Goal: Task Accomplishment & Management: Manage account settings

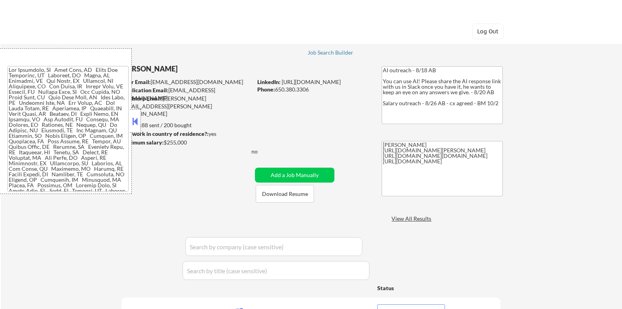
select select ""pending""
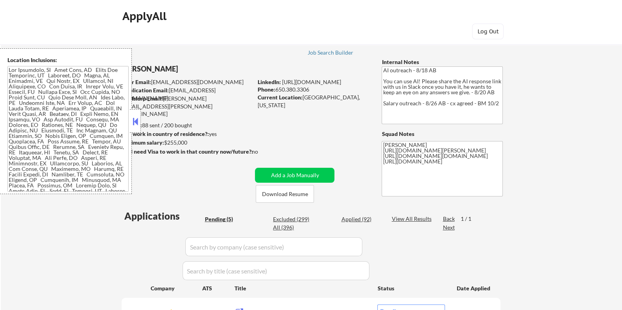
click at [132, 119] on button at bounding box center [135, 122] width 9 height 12
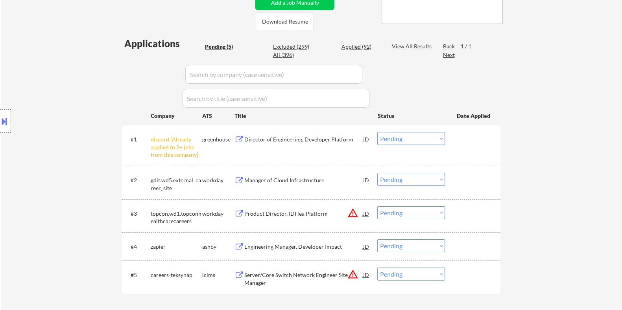
scroll to position [196, 0]
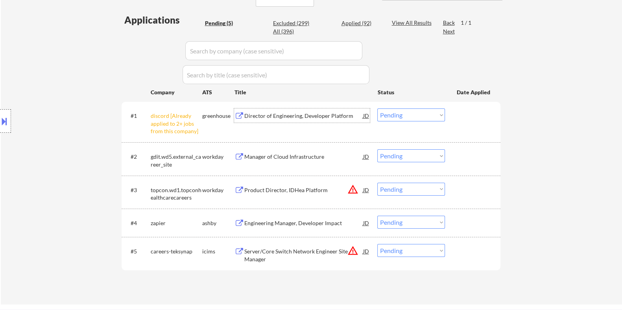
click at [293, 119] on div "Director of Engineering, Developer Platform" at bounding box center [303, 116] width 119 height 8
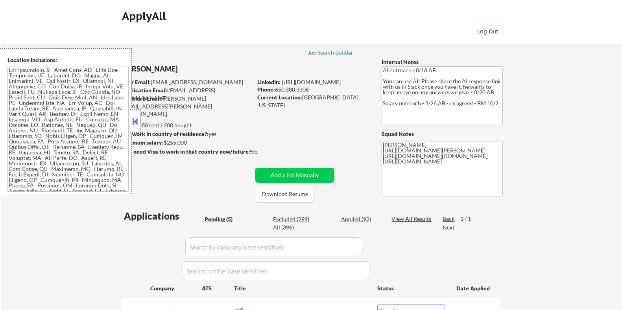
select select ""pending""
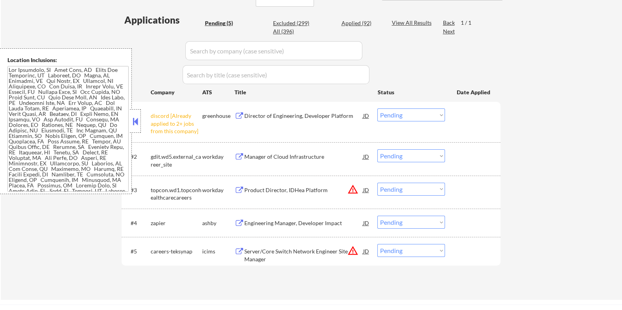
scroll to position [196, 0]
click at [292, 113] on div "Director of Engineering, Developer Platform" at bounding box center [303, 116] width 119 height 8
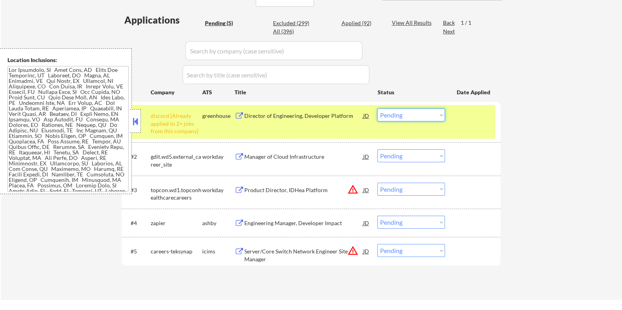
click at [410, 115] on select "Choose an option... Pending Applied Excluded (Questions) Excluded (Expired) Exc…" at bounding box center [411, 115] width 68 height 13
click at [377, 109] on select "Choose an option... Pending Applied Excluded (Questions) Excluded (Expired) Exc…" at bounding box center [411, 115] width 68 height 13
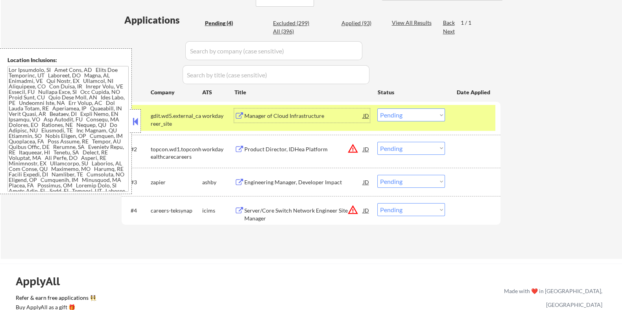
click at [256, 115] on div "Manager of Cloud Infrastructure" at bounding box center [303, 116] width 119 height 8
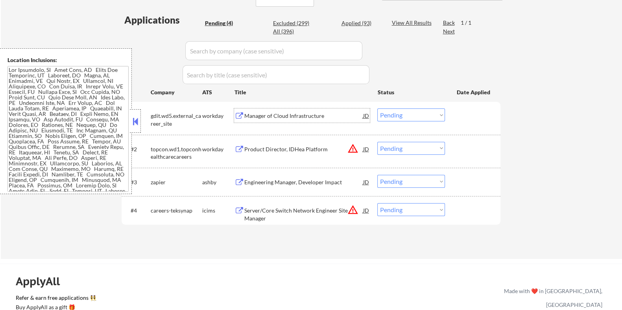
click at [386, 113] on select "Choose an option... Pending Applied Excluded (Questions) Excluded (Expired) Exc…" at bounding box center [411, 115] width 68 height 13
click at [377, 109] on select "Choose an option... Pending Applied Excluded (Questions) Excluded (Expired) Exc…" at bounding box center [411, 115] width 68 height 13
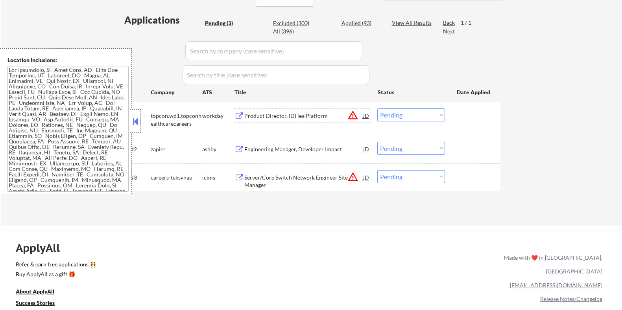
click at [275, 118] on div "Product Director, IDHea Platform" at bounding box center [303, 116] width 119 height 8
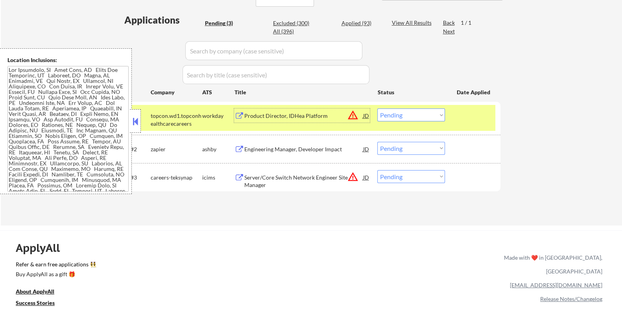
click at [403, 113] on select "Choose an option... Pending Applied Excluded (Questions) Excluded (Expired) Exc…" at bounding box center [411, 115] width 68 height 13
click at [377, 109] on select "Choose an option... Pending Applied Excluded (Questions) Excluded (Expired) Exc…" at bounding box center [411, 115] width 68 height 13
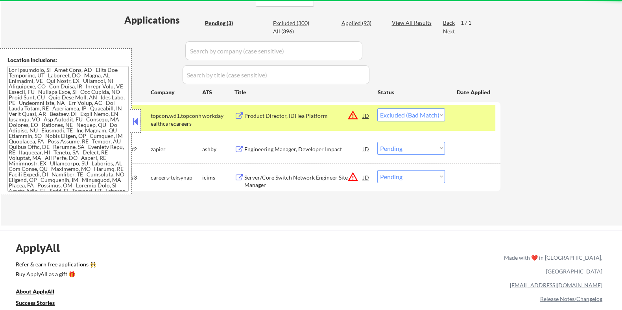
select select ""pending""
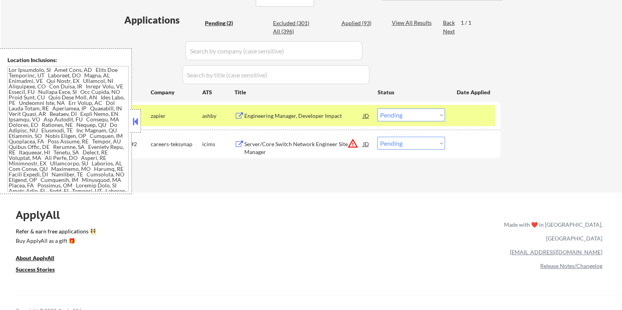
click at [283, 115] on div "Engineering Manager, Developer Impact" at bounding box center [303, 116] width 119 height 8
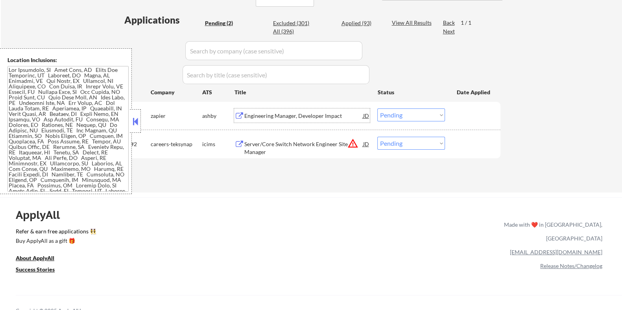
click at [278, 140] on div "Server/Core Switch Network Engineer Site Manager" at bounding box center [303, 147] width 119 height 15
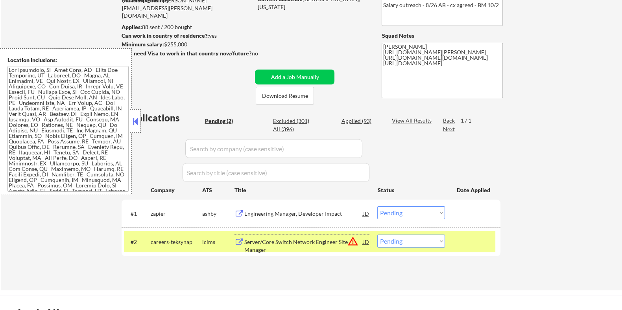
scroll to position [98, 0]
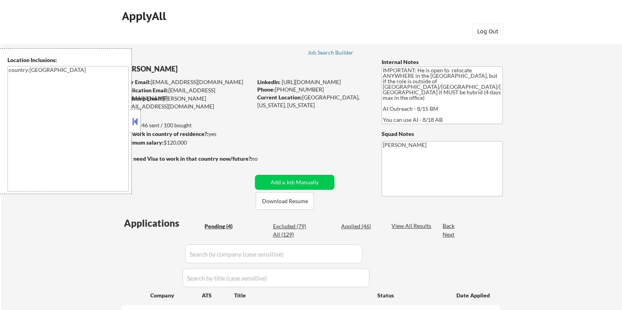
select select ""pending""
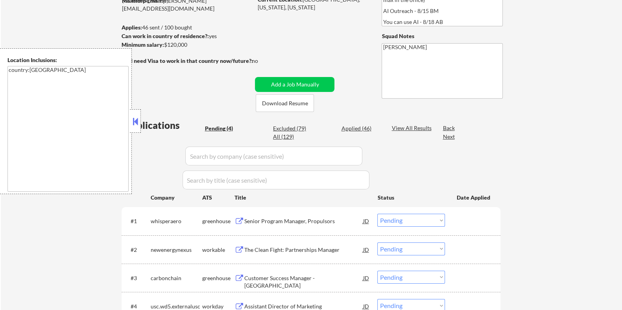
scroll to position [196, 0]
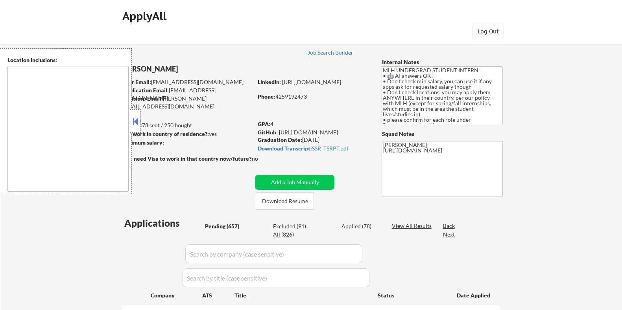
type textarea "country:[GEOGRAPHIC_DATA]"
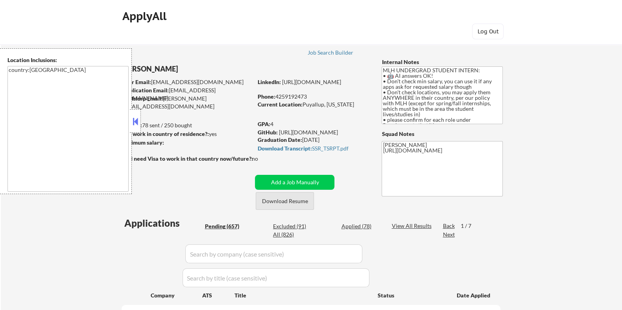
click at [137, 117] on button at bounding box center [135, 122] width 9 height 12
select select ""pending""
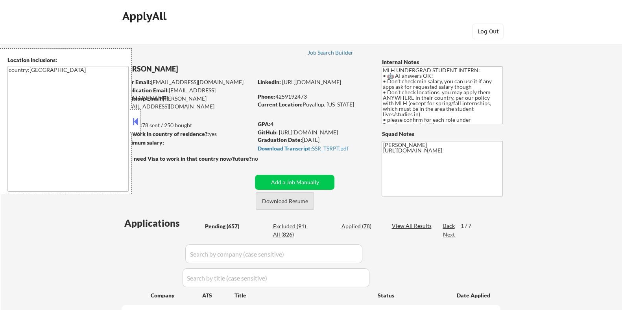
select select ""pending""
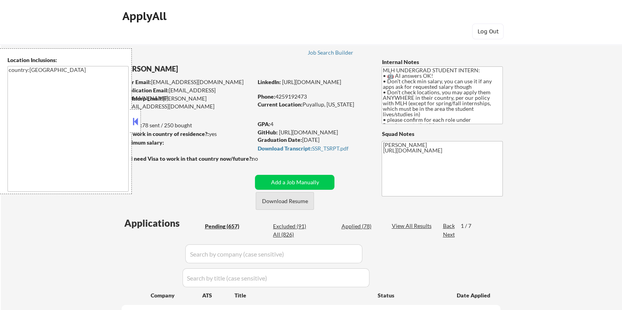
select select ""pending""
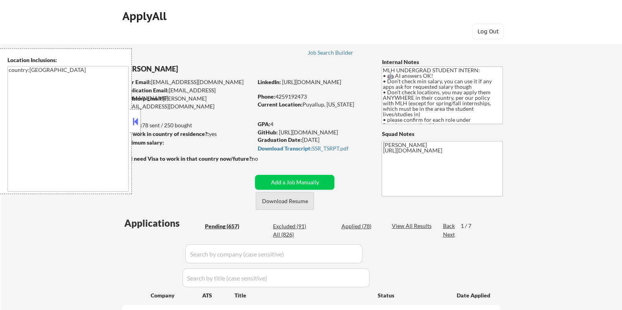
select select ""pending""
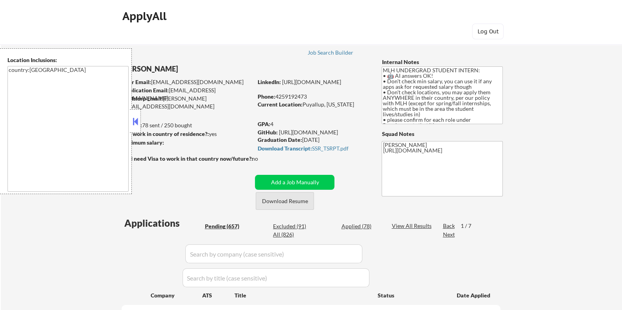
select select ""pending""
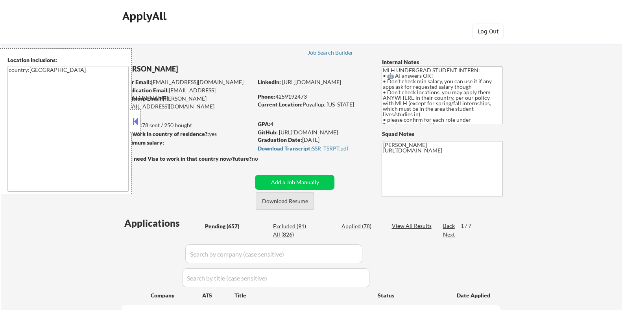
select select ""pending""
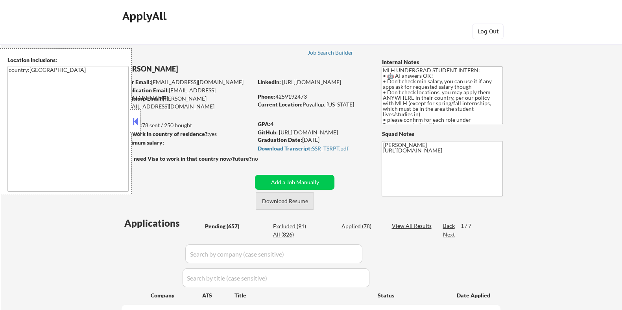
select select ""pending""
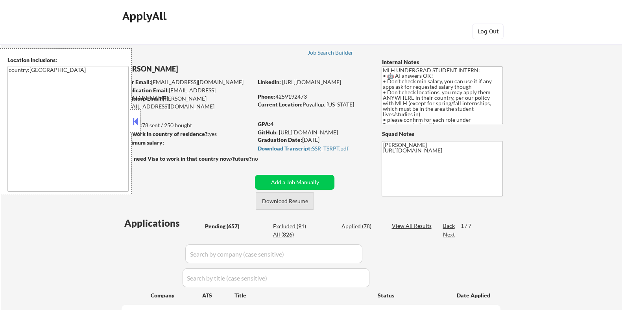
select select ""pending""
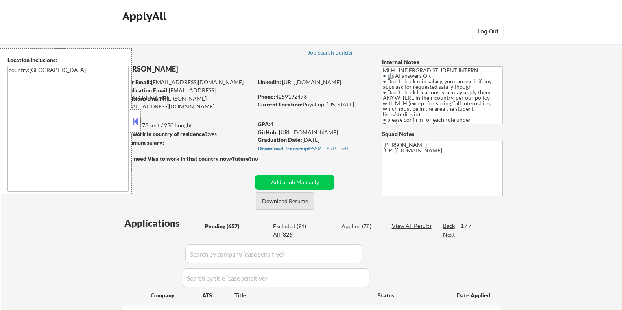
select select ""pending""
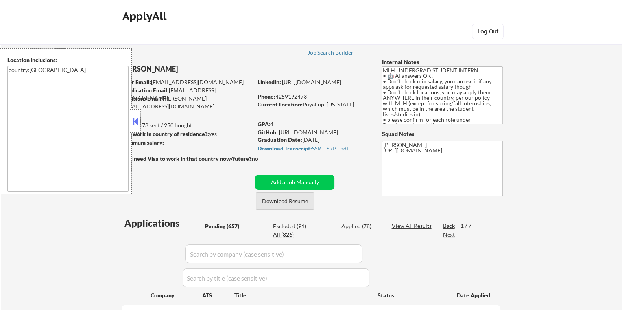
select select ""pending""
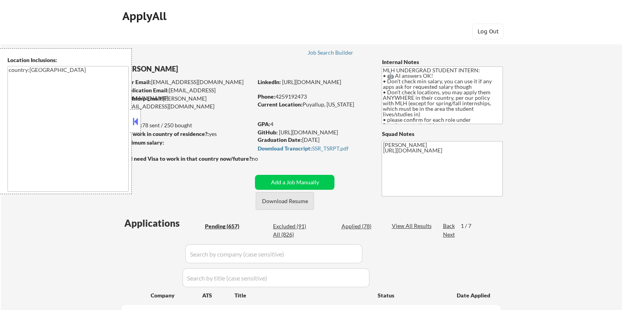
select select ""pending""
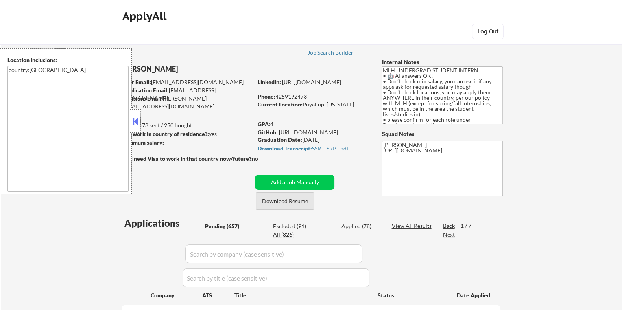
select select ""pending""
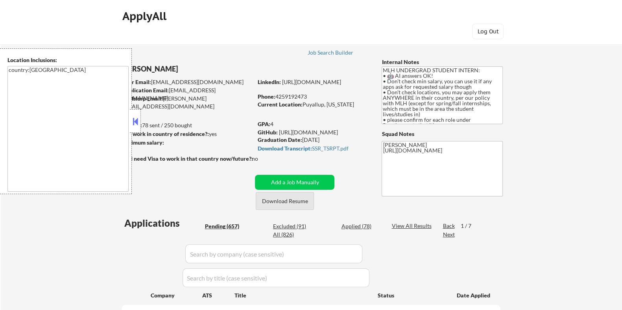
select select ""pending""
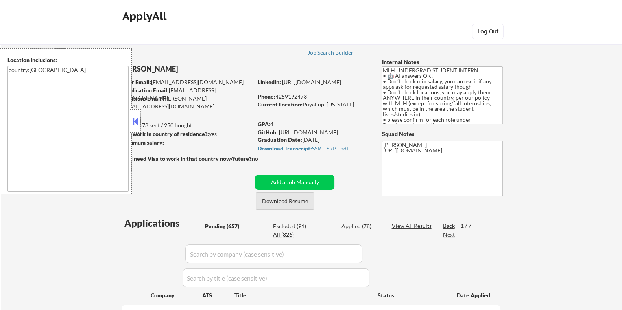
select select ""pending""
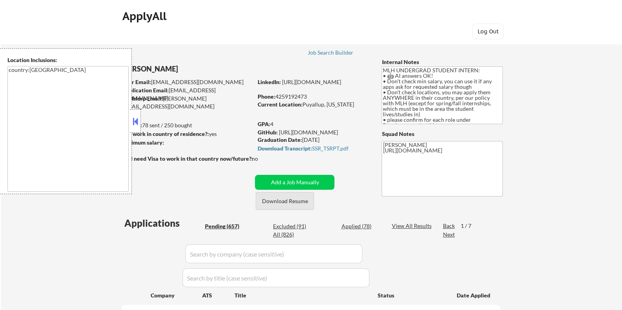
select select ""pending""
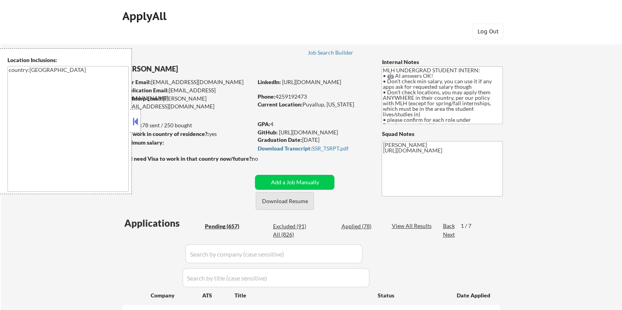
select select ""pending""
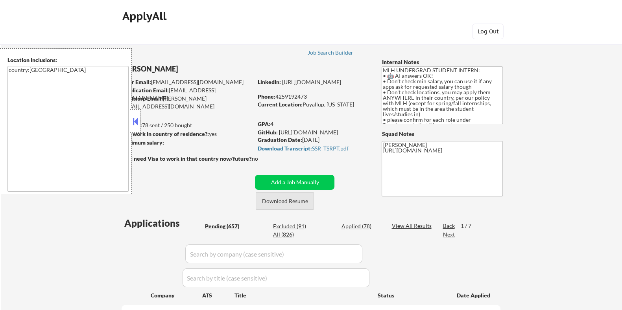
select select ""pending""
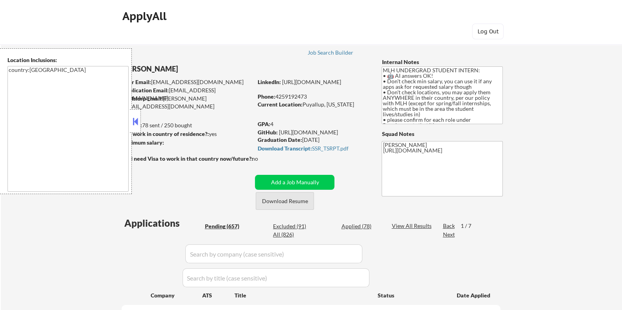
select select ""pending""
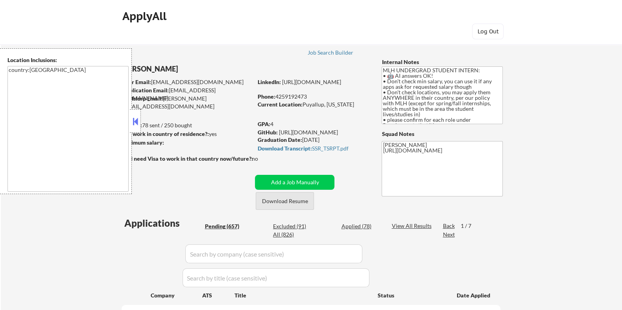
select select ""pending""
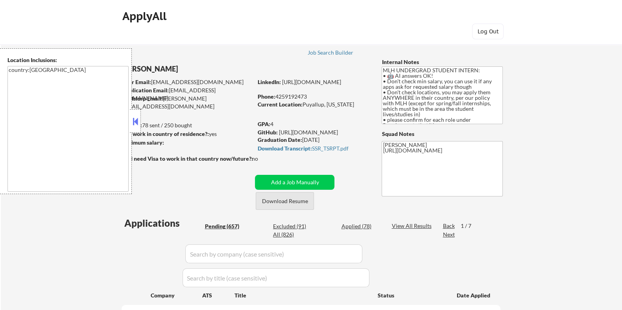
select select ""pending""
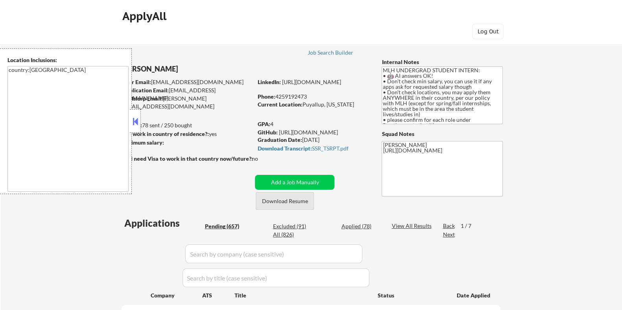
select select ""pending""
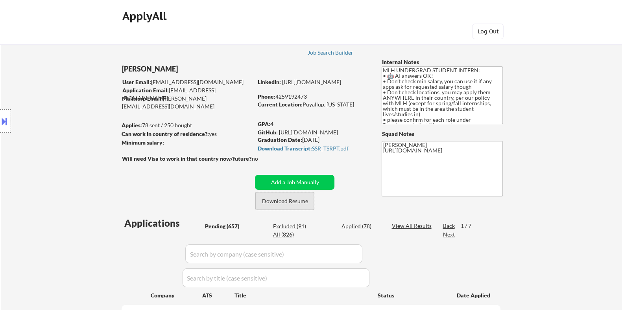
click at [302, 199] on button "Download Resume" at bounding box center [285, 201] width 58 height 18
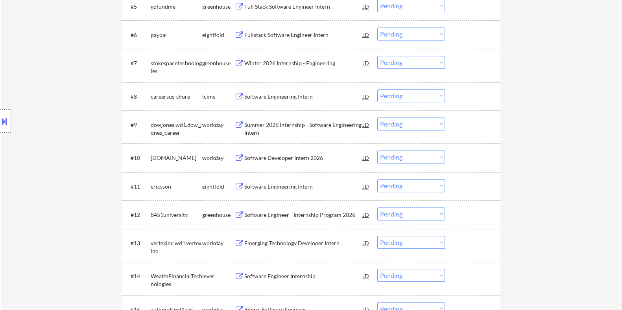
scroll to position [442, 0]
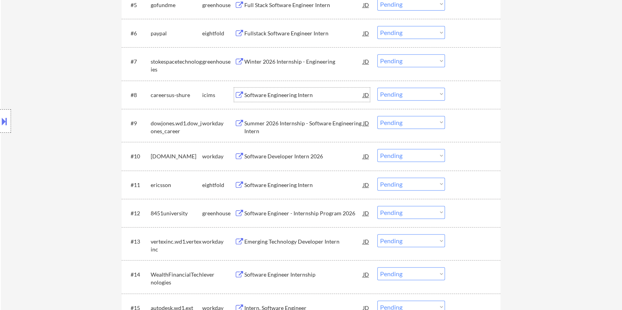
click at [279, 93] on div "Software Engineering Intern" at bounding box center [303, 95] width 119 height 8
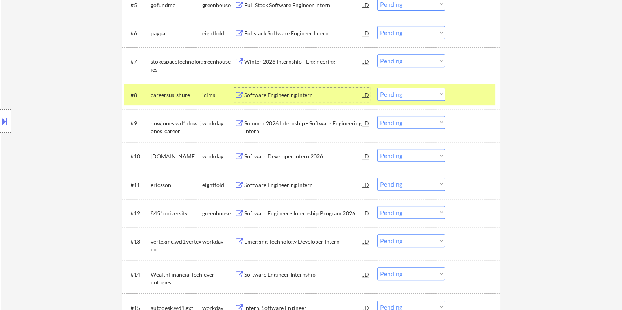
click at [409, 88] on select "Choose an option... Pending Applied Excluded (Questions) Excluded (Expired) Exc…" at bounding box center [411, 94] width 68 height 13
click at [377, 88] on select "Choose an option... Pending Applied Excluded (Questions) Excluded (Expired) Exc…" at bounding box center [411, 94] width 68 height 13
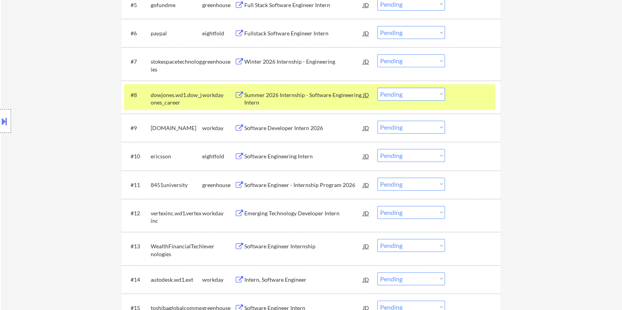
click at [273, 94] on div "Summer 2026 Internship - Software Engineering Intern" at bounding box center [303, 98] width 119 height 15
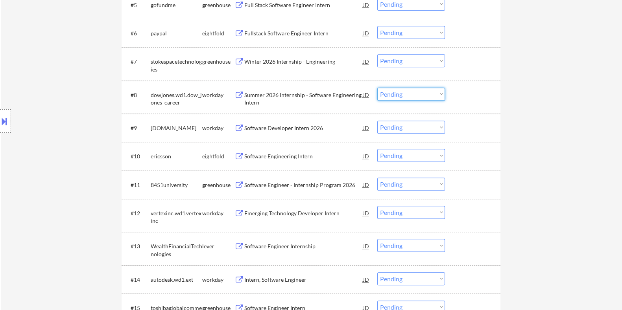
click at [413, 96] on select "Choose an option... Pending Applied Excluded (Questions) Excluded (Expired) Exc…" at bounding box center [411, 94] width 68 height 13
click at [377, 88] on select "Choose an option... Pending Applied Excluded (Questions) Excluded (Expired) Exc…" at bounding box center [411, 94] width 68 height 13
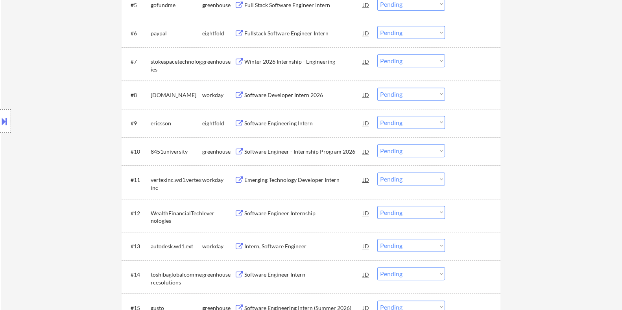
click at [274, 96] on div "Software Developer Intern 2026" at bounding box center [303, 95] width 119 height 8
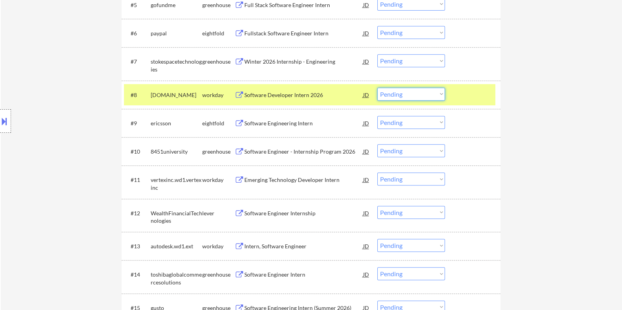
click at [426, 94] on select "Choose an option... Pending Applied Excluded (Questions) Excluded (Expired) Exc…" at bounding box center [411, 94] width 68 height 13
click at [377, 88] on select "Choose an option... Pending Applied Excluded (Questions) Excluded (Expired) Exc…" at bounding box center [411, 94] width 68 height 13
select select ""pending""
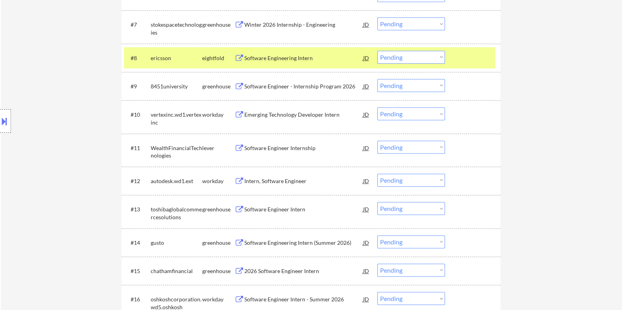
scroll to position [491, 0]
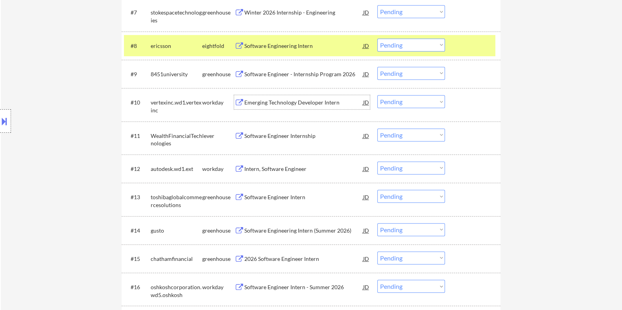
click at [291, 103] on div "Emerging Technology Developer Intern" at bounding box center [303, 103] width 119 height 8
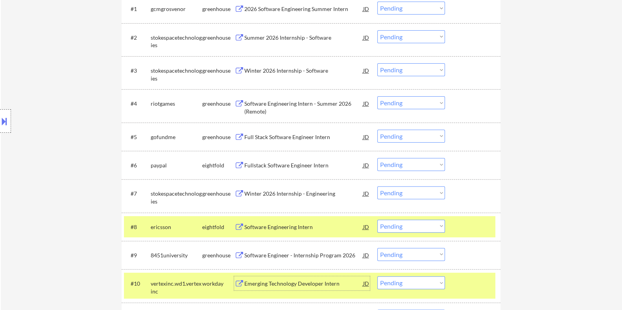
scroll to position [344, 0]
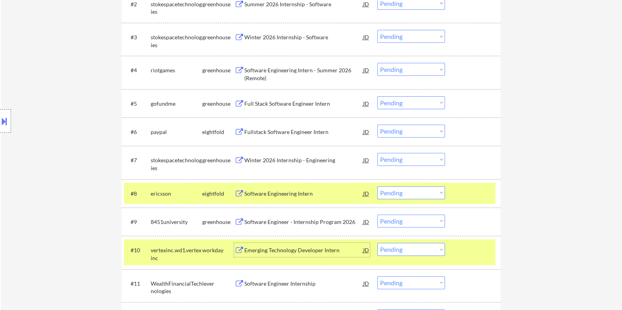
click at [276, 248] on div "Emerging Technology Developer Intern" at bounding box center [303, 250] width 119 height 8
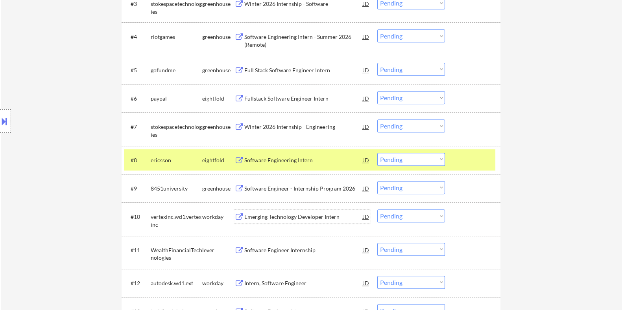
scroll to position [393, 0]
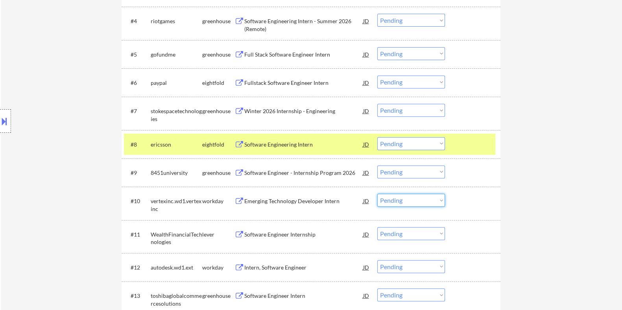
click at [403, 202] on select "Choose an option... Pending Applied Excluded (Questions) Excluded (Expired) Exc…" at bounding box center [411, 200] width 68 height 13
click at [377, 194] on select "Choose an option... Pending Applied Excluded (Questions) Excluded (Expired) Exc…" at bounding box center [411, 200] width 68 height 13
select select ""pending""
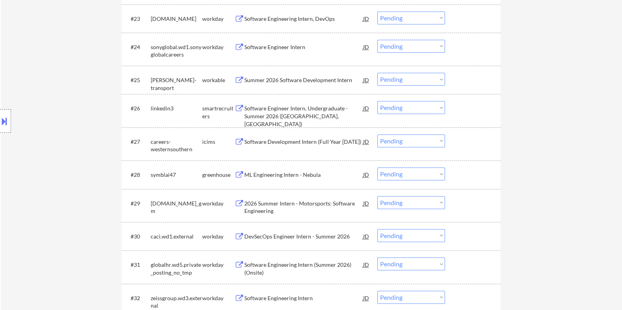
scroll to position [1081, 0]
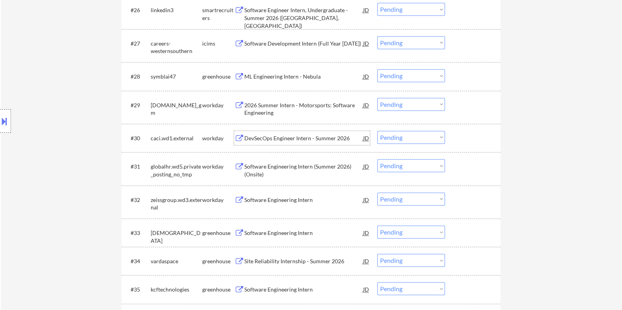
click at [291, 139] on div "DevSecOps Engineer Intern - Summer 2026" at bounding box center [303, 138] width 119 height 8
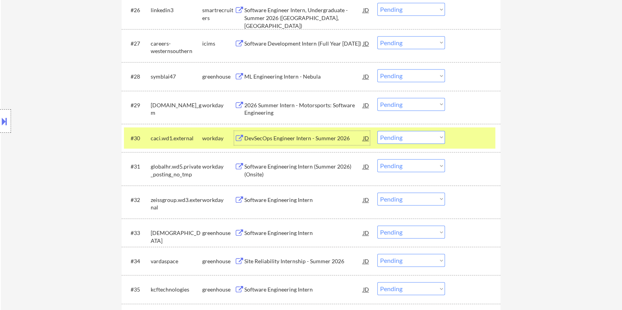
click at [395, 135] on select "Choose an option... Pending Applied Excluded (Questions) Excluded (Expired) Exc…" at bounding box center [411, 137] width 68 height 13
click at [377, 131] on select "Choose an option... Pending Applied Excluded (Questions) Excluded (Expired) Exc…" at bounding box center [411, 137] width 68 height 13
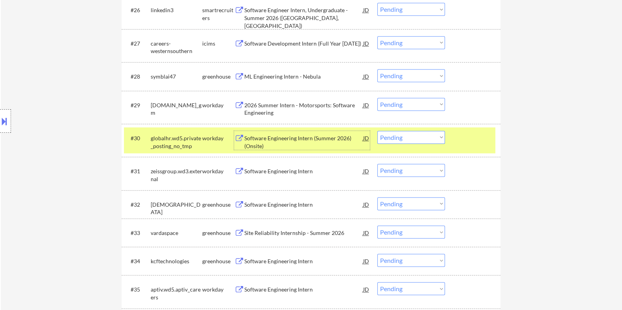
click at [286, 140] on div "Software Engineering Intern (Summer 2026) (Onsite)" at bounding box center [303, 141] width 119 height 15
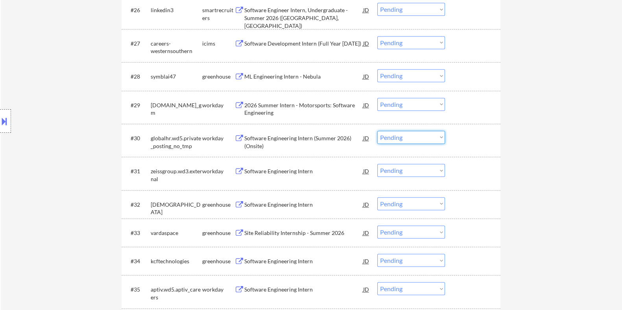
click at [404, 134] on select "Choose an option... Pending Applied Excluded (Questions) Excluded (Expired) Exc…" at bounding box center [411, 137] width 68 height 13
click at [377, 131] on select "Choose an option... Pending Applied Excluded (Questions) Excluded (Expired) Exc…" at bounding box center [411, 137] width 68 height 13
select select ""pending""
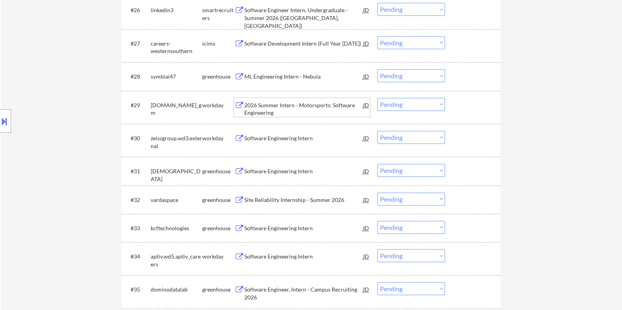
click at [275, 104] on div "2026 Summer Intern - Motorsports: Software Engineering" at bounding box center [303, 108] width 119 height 15
